Goal: Task Accomplishment & Management: Use online tool/utility

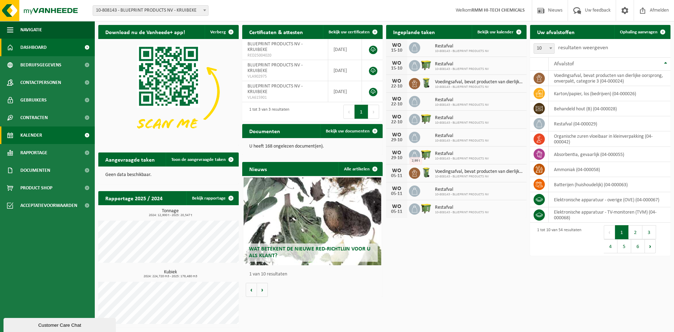
click at [34, 136] on span "Kalender" at bounding box center [31, 135] width 22 height 18
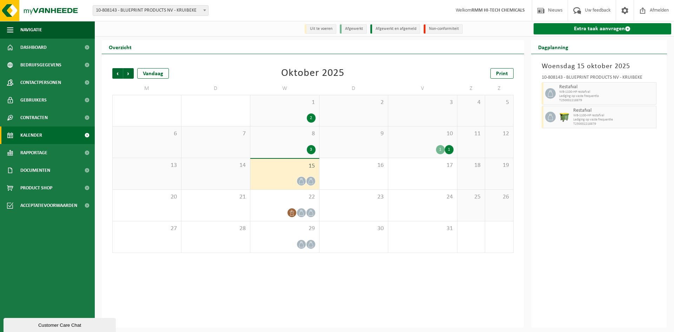
click at [592, 28] on link "Extra taak aanvragen" at bounding box center [603, 28] width 138 height 11
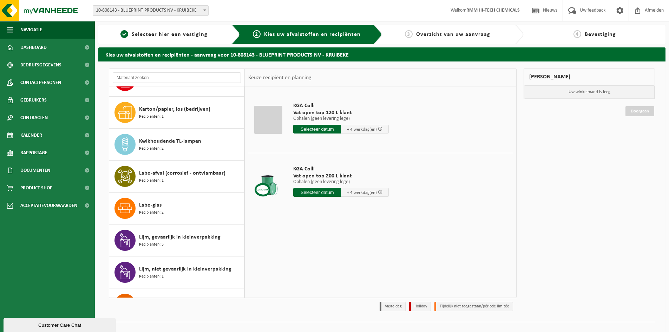
scroll to position [456, 0]
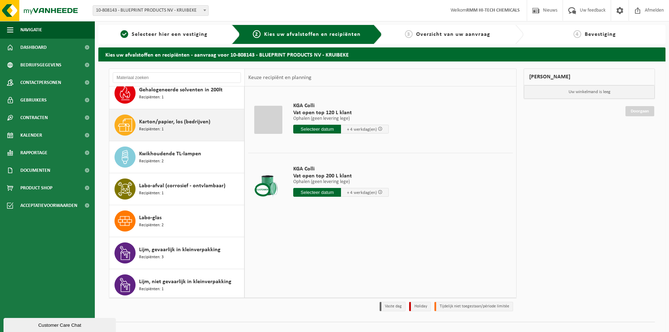
click at [161, 125] on span "Karton/papier, los (bedrijven)" at bounding box center [174, 122] width 71 height 8
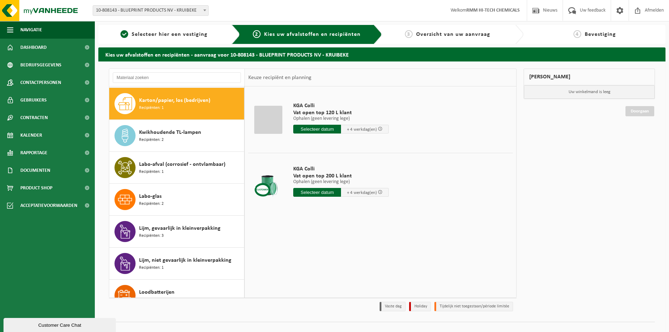
scroll to position [479, 0]
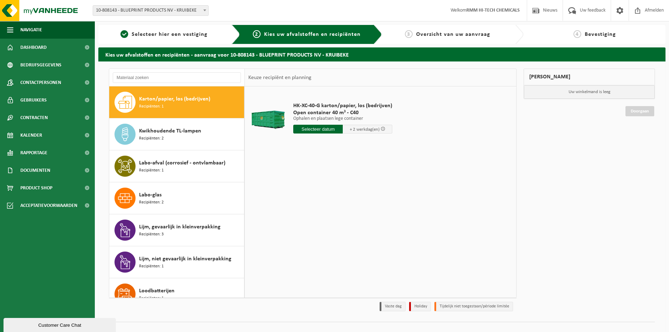
click at [324, 130] on input "text" at bounding box center [317, 129] width 49 height 9
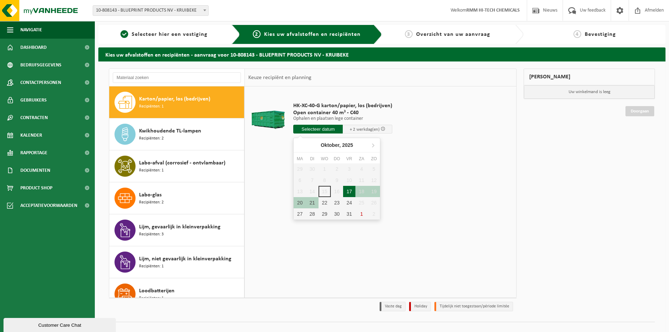
click at [350, 193] on div "17" at bounding box center [349, 191] width 12 height 11
type input "Van 2025-10-17"
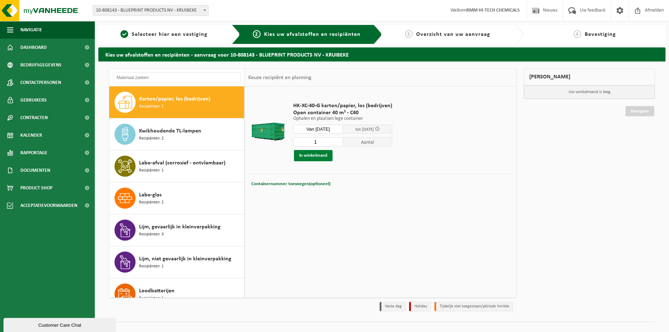
click at [316, 155] on button "In winkelmand" at bounding box center [313, 155] width 39 height 11
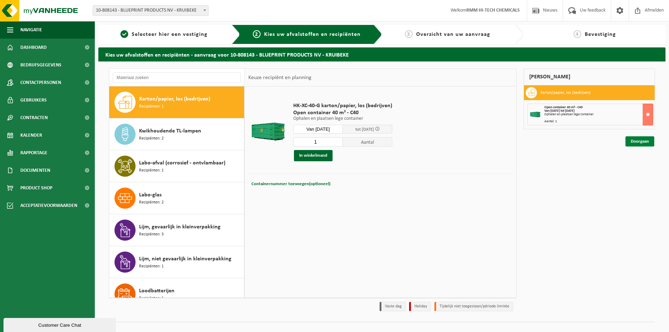
click at [639, 141] on link "Doorgaan" at bounding box center [639, 141] width 29 height 10
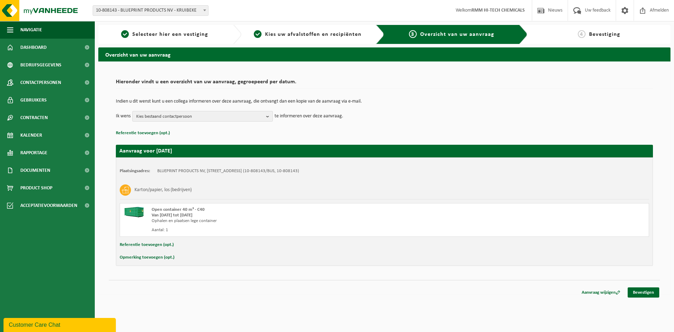
click at [269, 116] on b "button" at bounding box center [269, 116] width 6 height 10
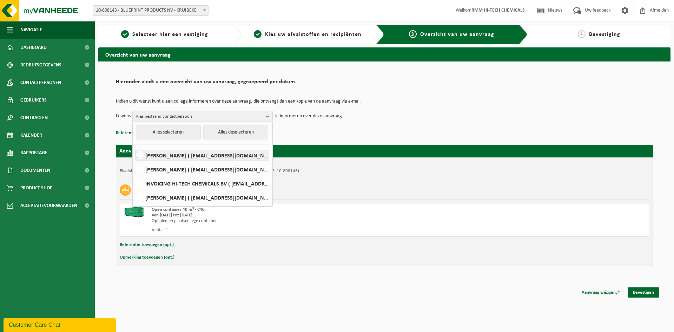
click at [141, 154] on label "FRANKY DE VLEESCHHOUWER ( franky.devleeschhouwer@blueprint-products.com )" at bounding box center [201, 155] width 133 height 11
click at [134, 146] on input "FRANKY DE VLEESCHHOUWER ( franky.devleeschhouwer@blueprint-products.com )" at bounding box center [134, 146] width 0 height 0
checkbox input "true"
click at [139, 197] on label "Jeroen Lippens ( jeroen.lippens@blueprint-products.com )" at bounding box center [201, 197] width 133 height 11
click at [134, 189] on input "Jeroen Lippens ( jeroen.lippens@blueprint-products.com )" at bounding box center [134, 188] width 0 height 0
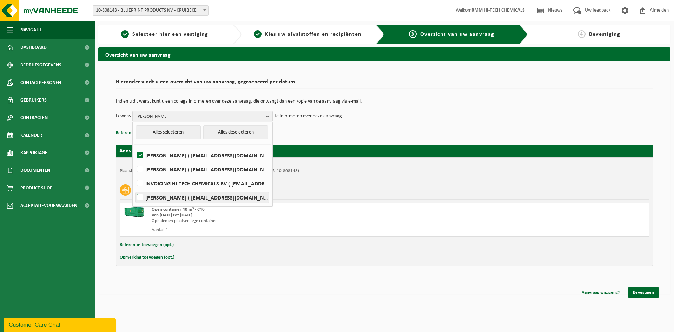
checkbox input "true"
click at [324, 251] on div "Plaatsingsadres: BLUEPRINT PRODUCTS NV, 9150 KRUIBEKE, ZWALUWBEEKSTRAAT 14 (10-…" at bounding box center [384, 211] width 537 height 108
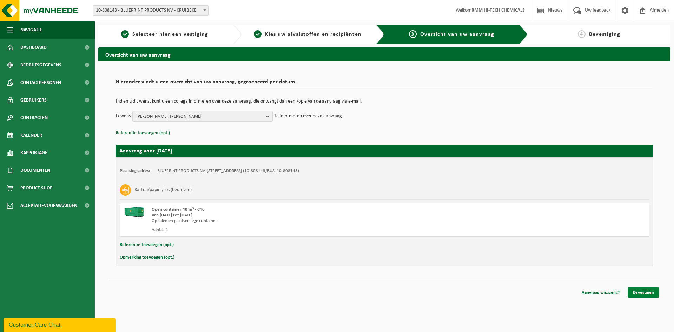
click at [648, 292] on link "Bevestigen" at bounding box center [644, 292] width 32 height 10
